Goal: Information Seeking & Learning: Check status

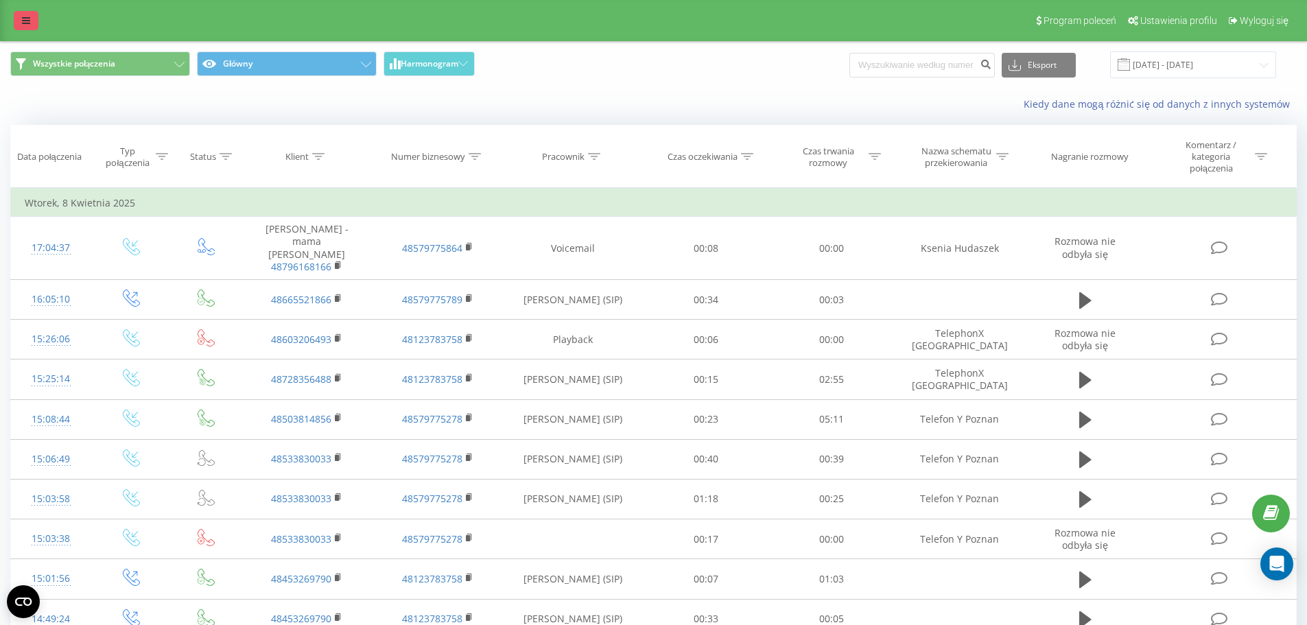
click at [36, 19] on link at bounding box center [26, 20] width 25 height 19
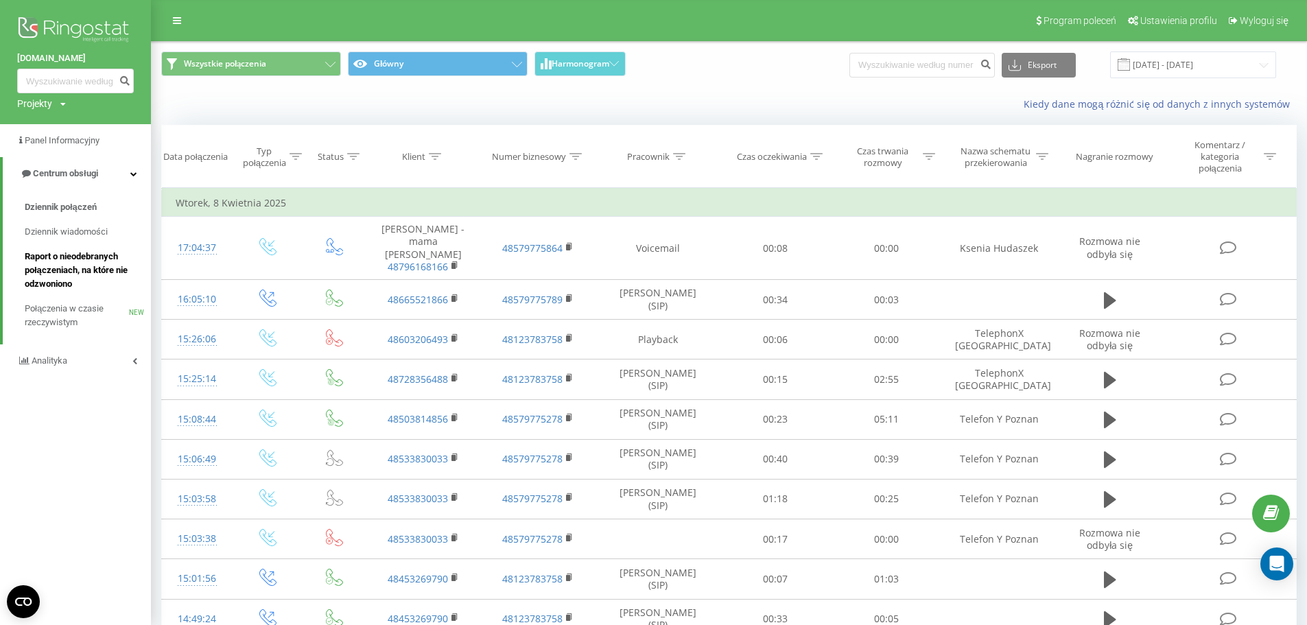
click at [73, 261] on span "Raport o nieodebranych połączeniach, na które nie odzwoniono" at bounding box center [84, 270] width 119 height 41
